Goal: Information Seeking & Learning: Check status

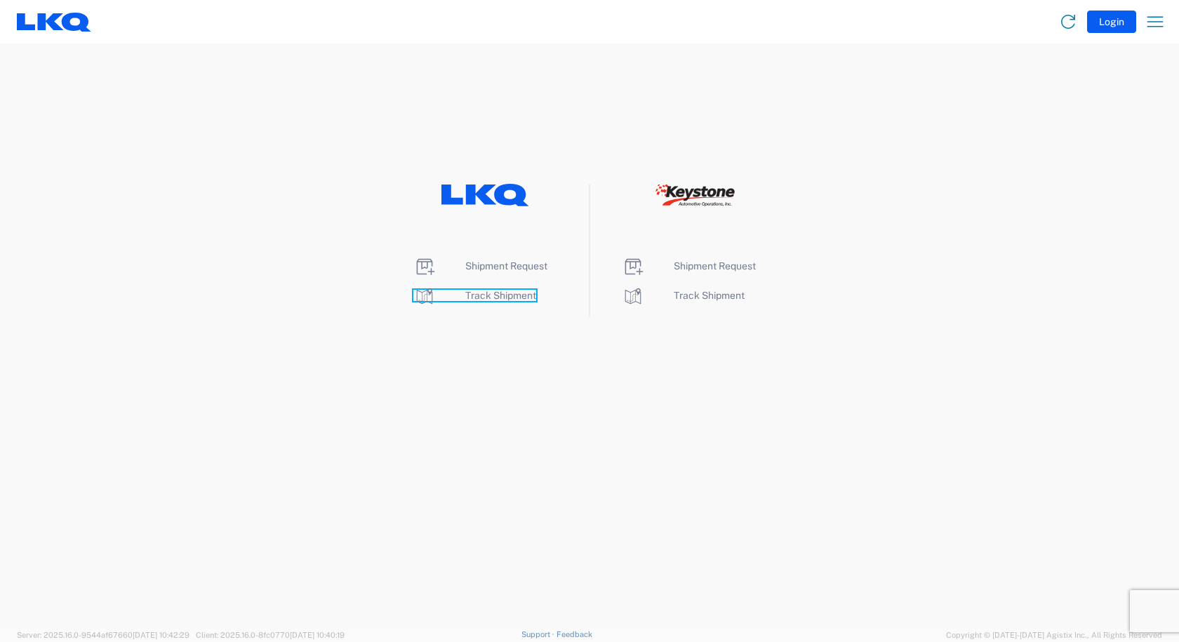
click at [483, 296] on span "Track Shipment" at bounding box center [500, 295] width 71 height 11
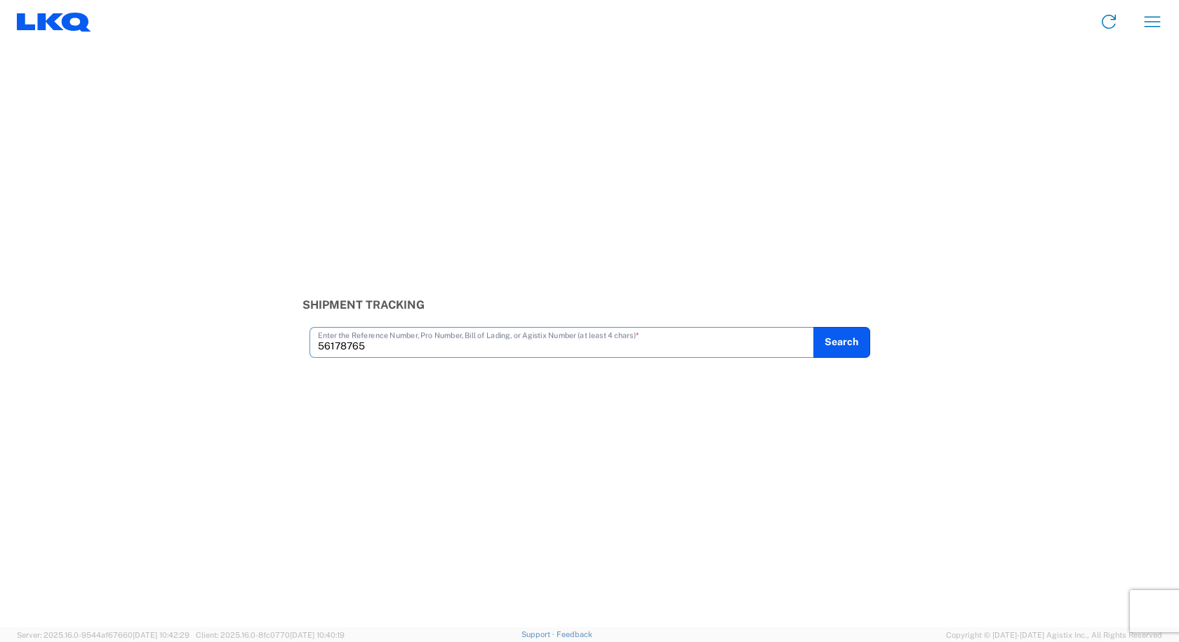
type input "56178765"
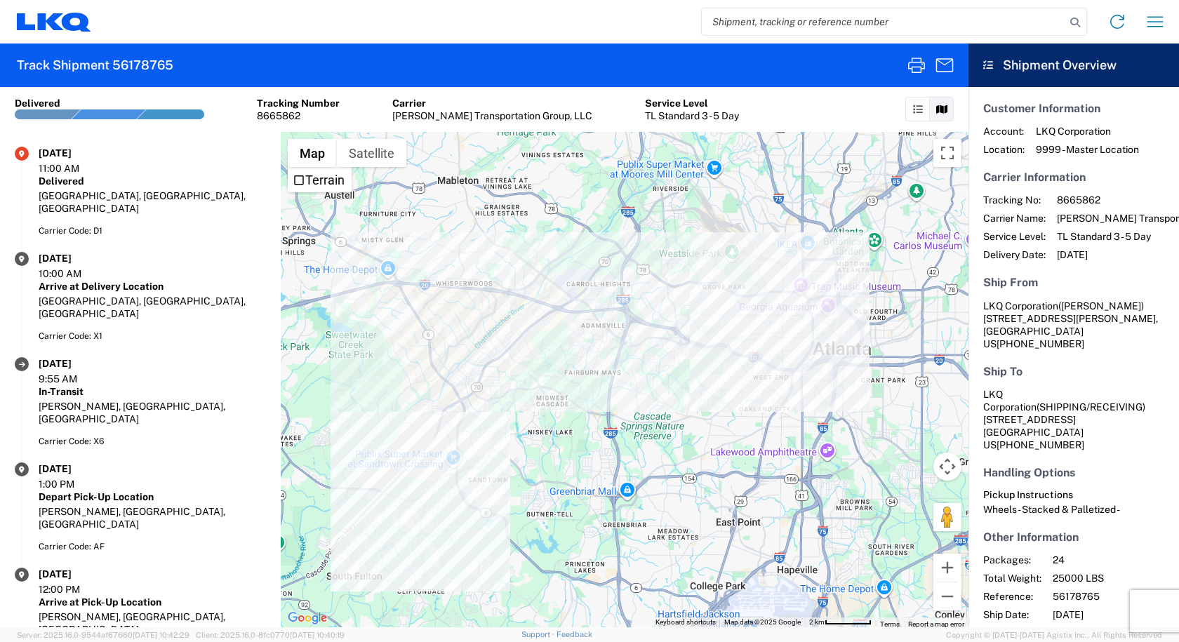
click at [825, 27] on input "search" at bounding box center [883, 21] width 363 height 27
type input "55779387"
